Goal: Task Accomplishment & Management: Manage account settings

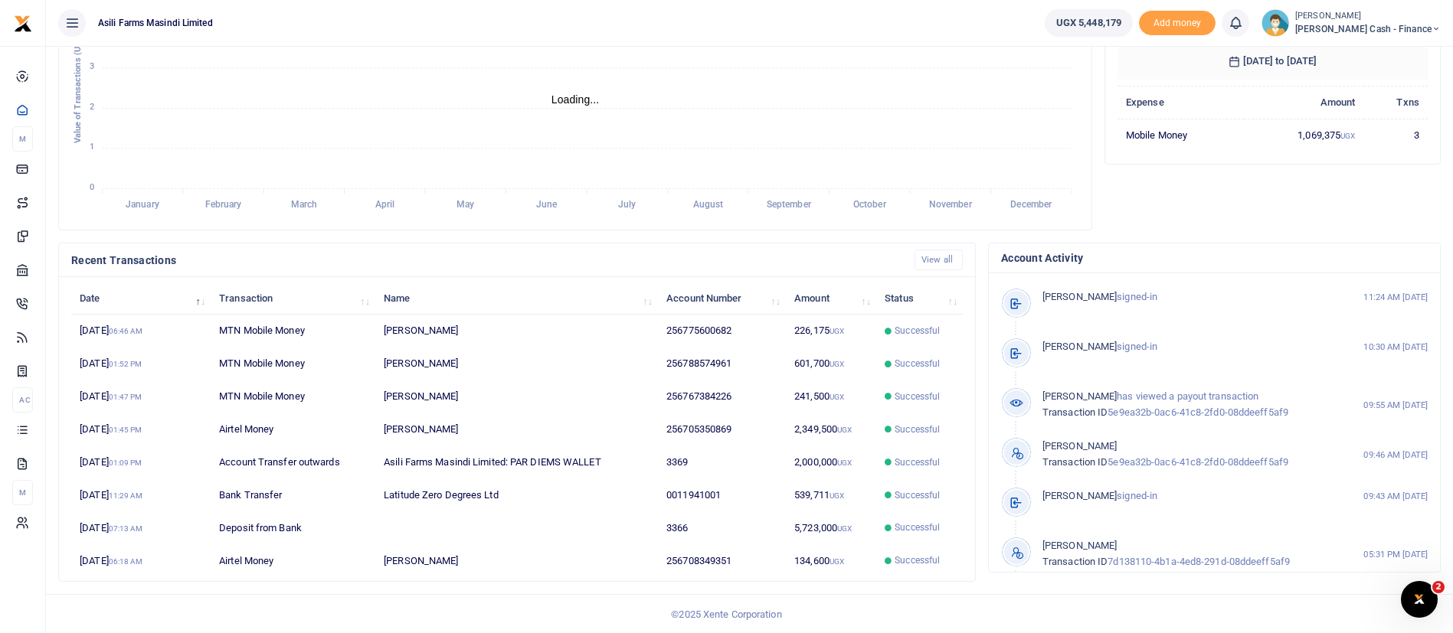
scroll to position [282, 0]
click at [1354, 28] on span "Petty Cash - Finance" at bounding box center [1368, 29] width 146 height 14
click at [1356, 60] on link "Switch accounts" at bounding box center [1331, 55] width 121 height 21
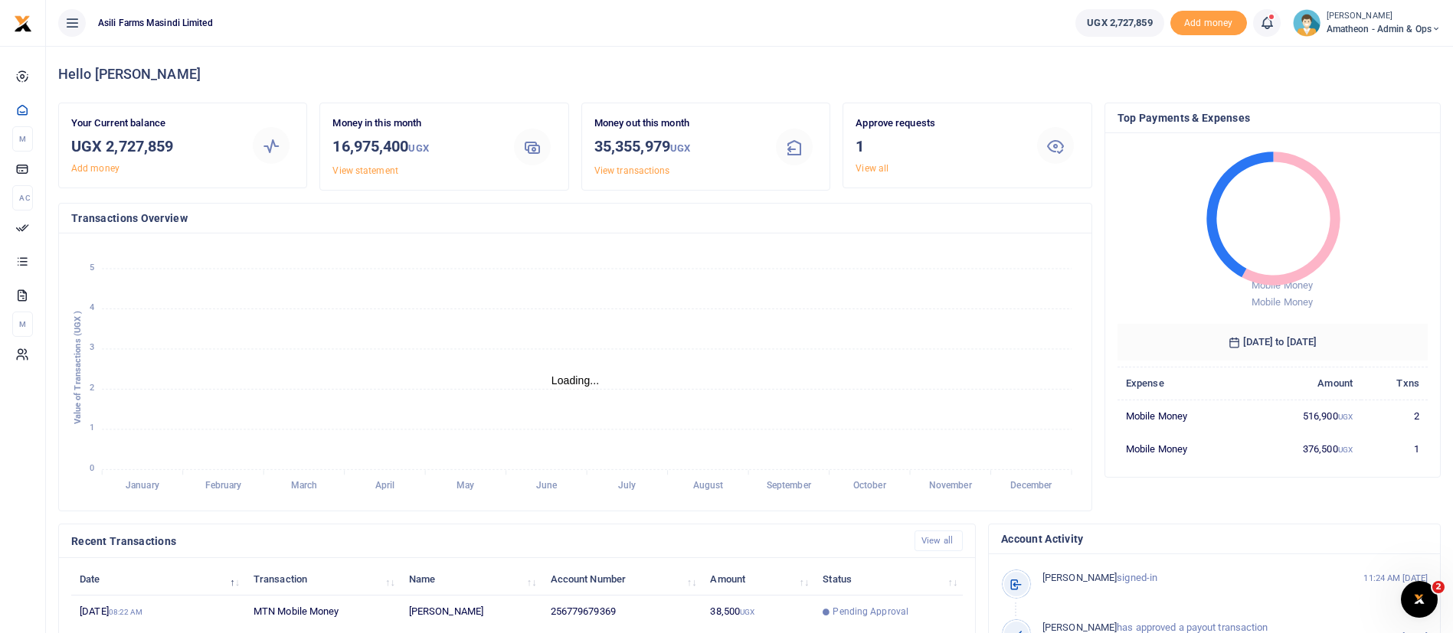
scroll to position [282, 0]
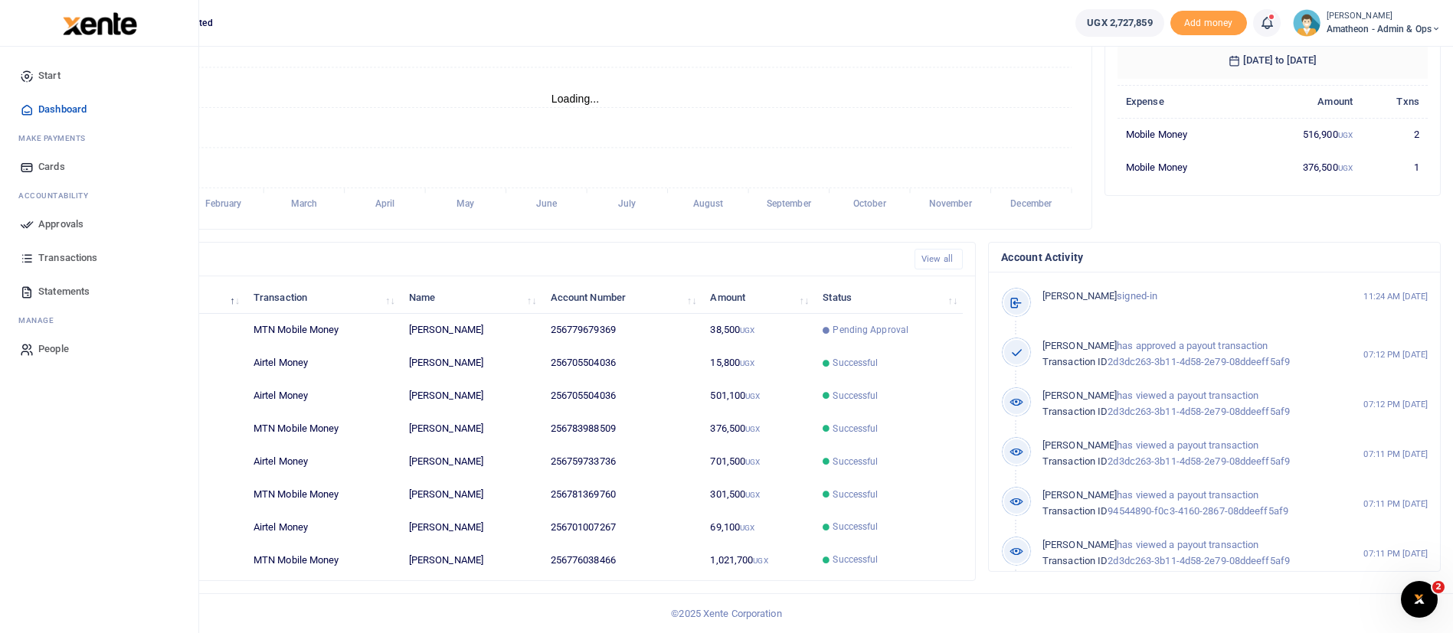
click at [49, 223] on span "Approvals" at bounding box center [60, 224] width 45 height 15
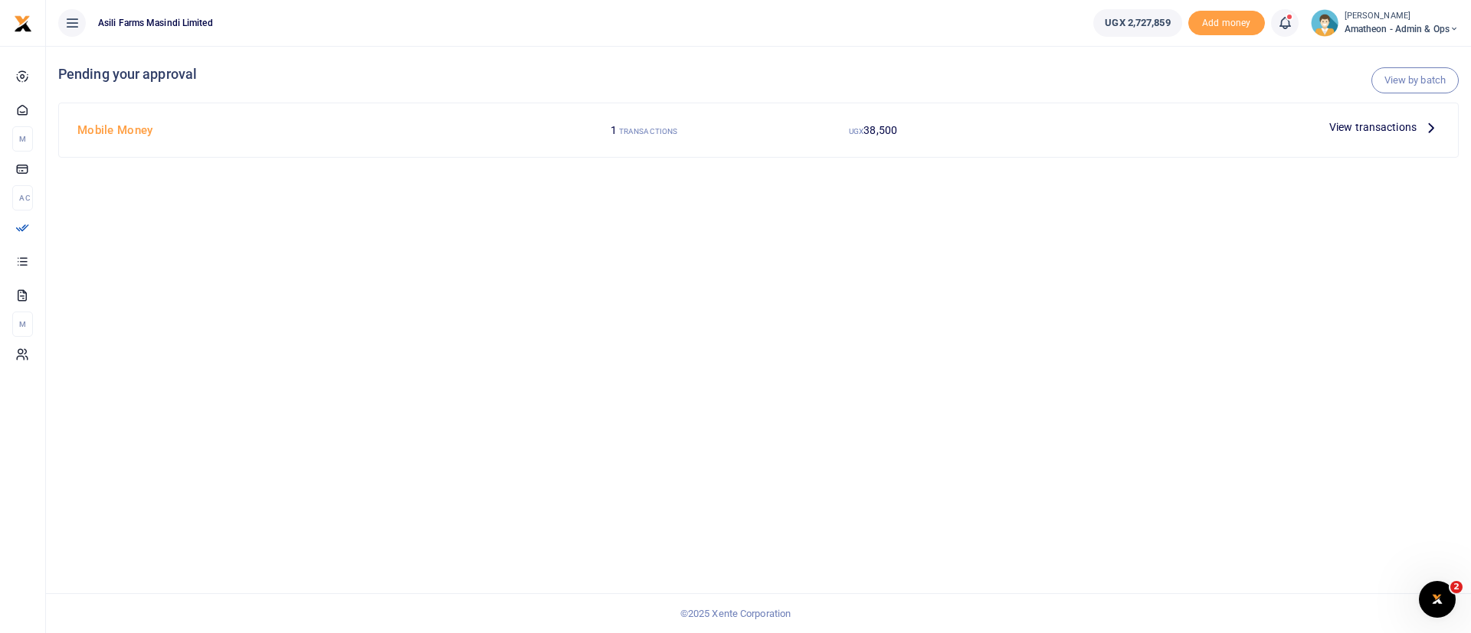
click at [1358, 121] on span "View transactions" at bounding box center [1372, 127] width 87 height 17
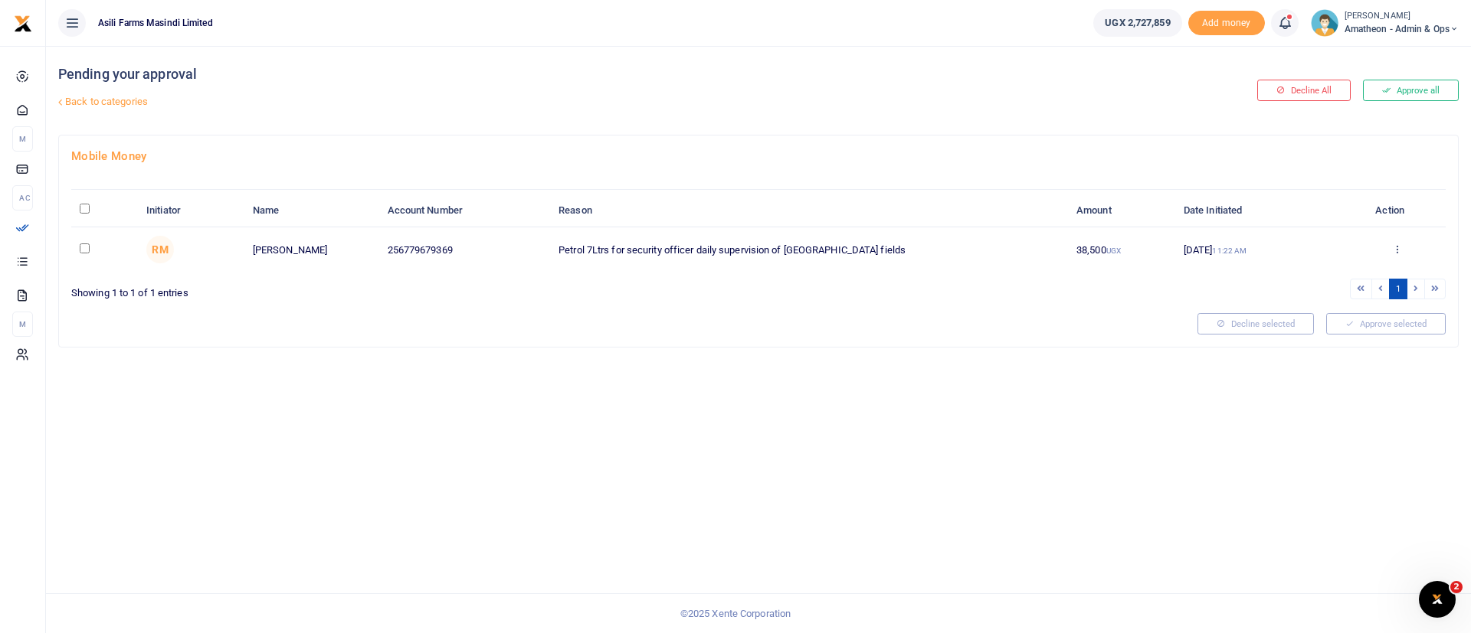
click at [82, 209] on input "\a \a : activate to sort column descending" at bounding box center [85, 209] width 10 height 10
checkbox input "true"
click at [1379, 329] on button "Approve selected (1)" at bounding box center [1380, 323] width 130 height 21
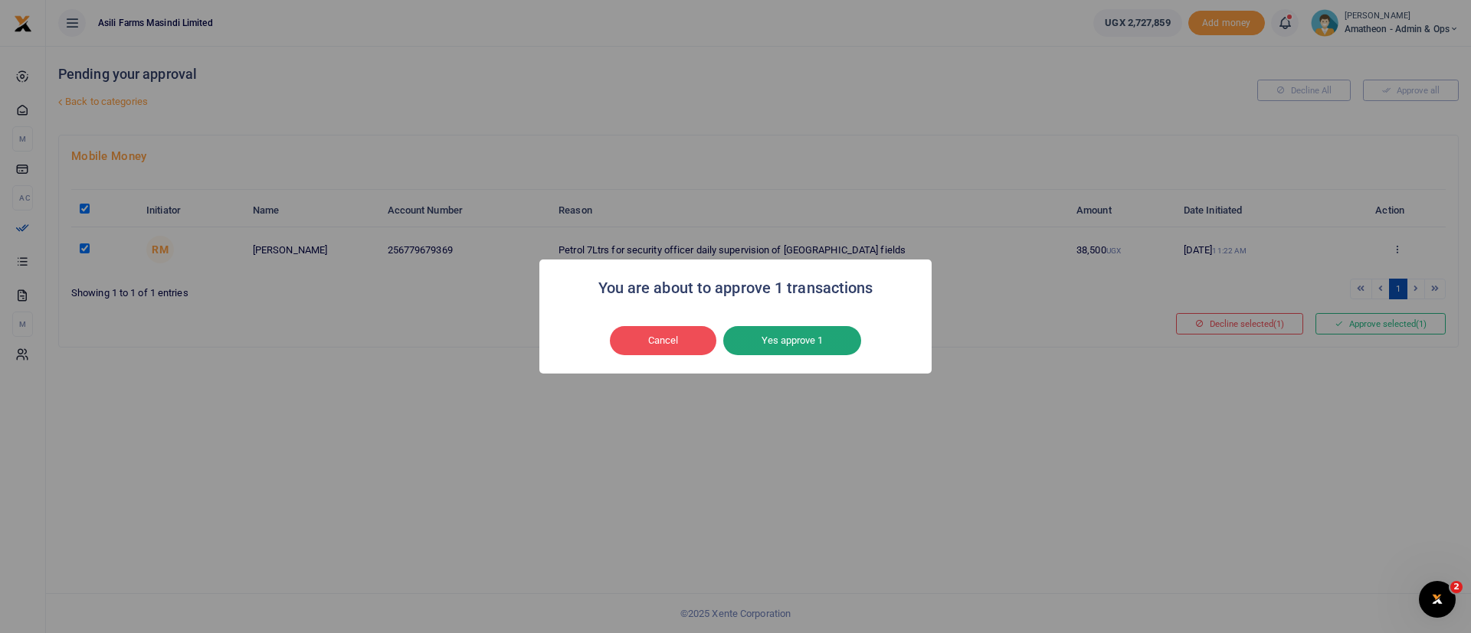
click at [787, 341] on button "Yes approve 1" at bounding box center [792, 340] width 138 height 29
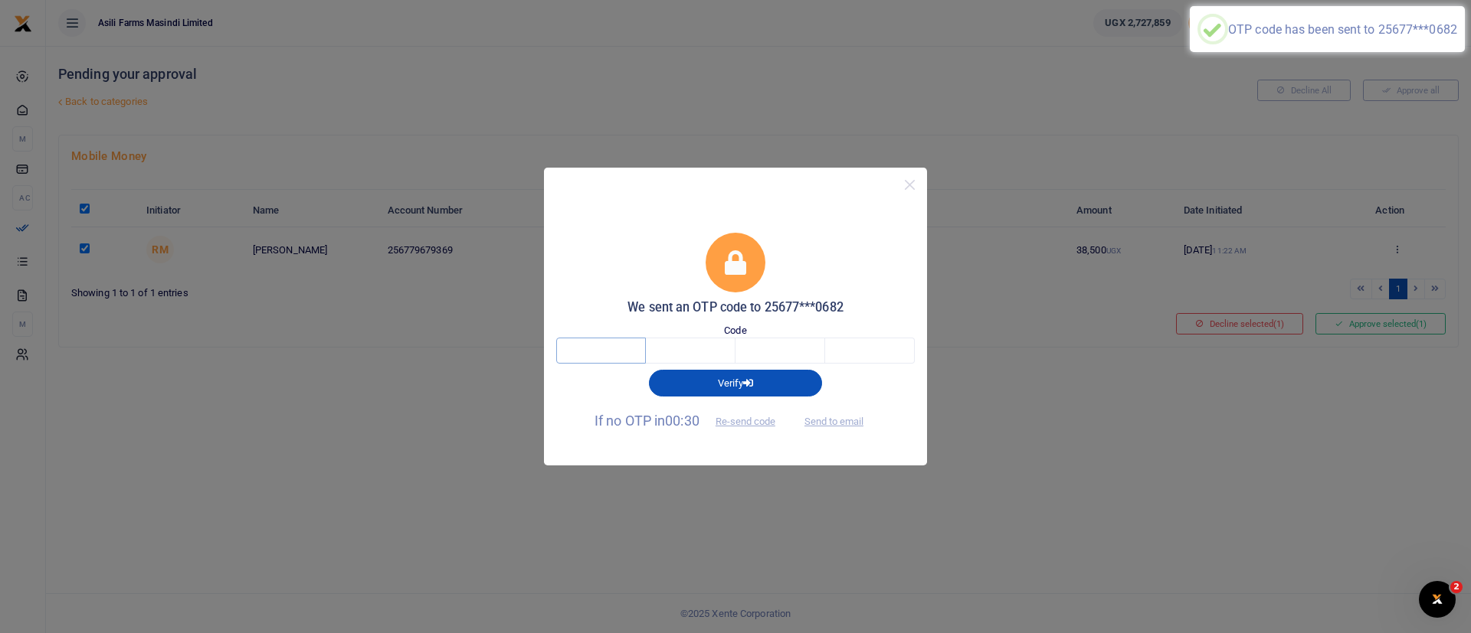
click at [561, 356] on input "text" at bounding box center [601, 351] width 90 height 26
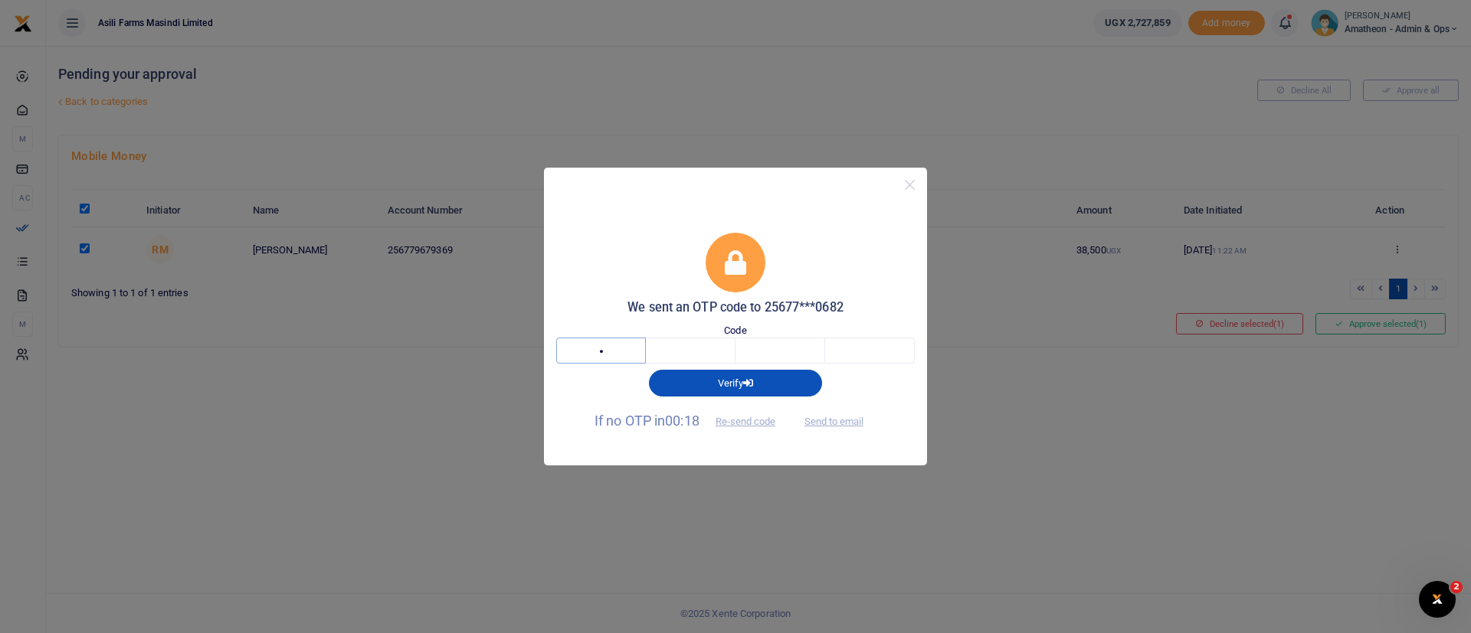
type input "6"
type input "9"
type input "1"
type input "8"
